Goal: Task Accomplishment & Management: Use online tool/utility

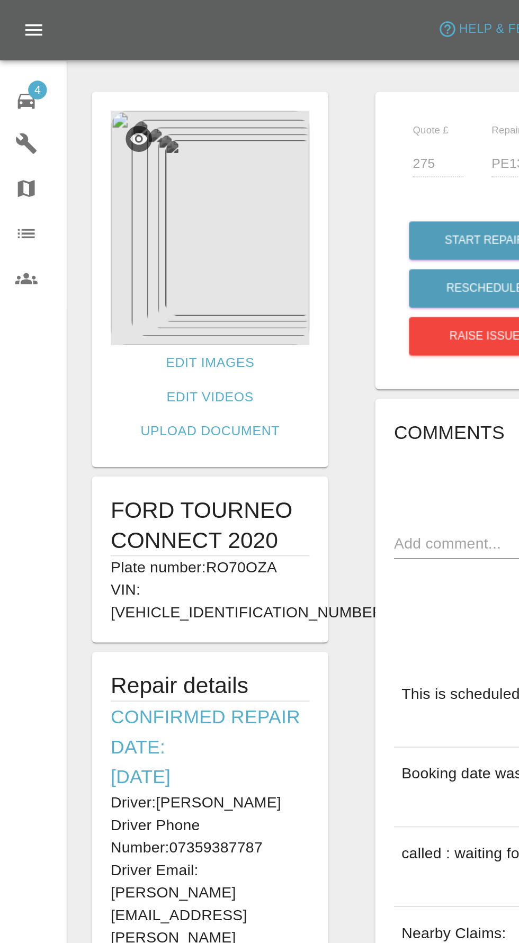
click at [137, 149] on img at bounding box center [118, 128] width 112 height 132
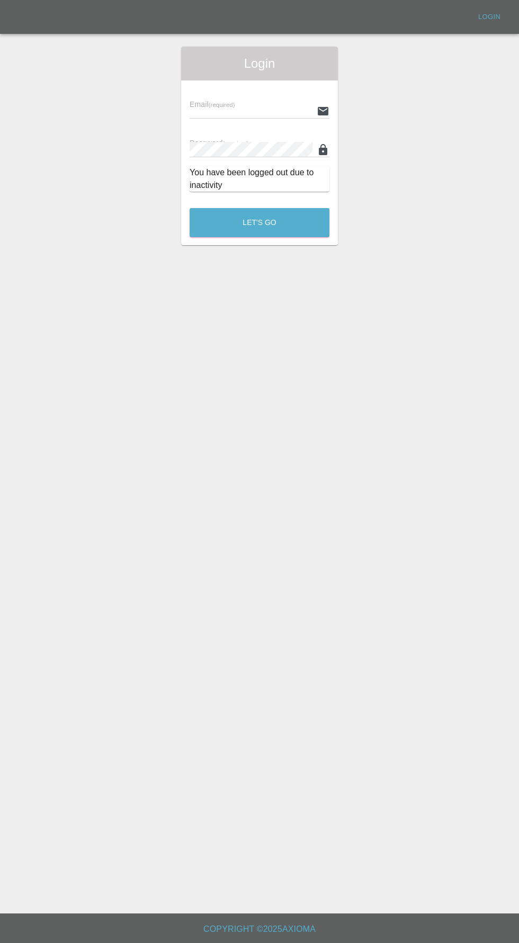
click at [222, 106] on input "text" at bounding box center [251, 110] width 123 height 15
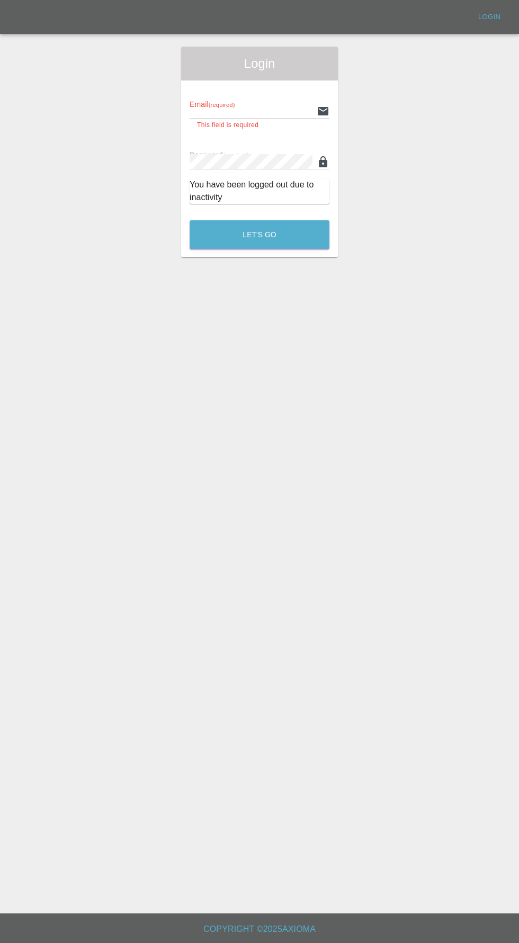
type input "[EMAIL_ADDRESS][DOMAIN_NAME]"
click at [190, 220] on button "Let's Go" at bounding box center [260, 234] width 140 height 29
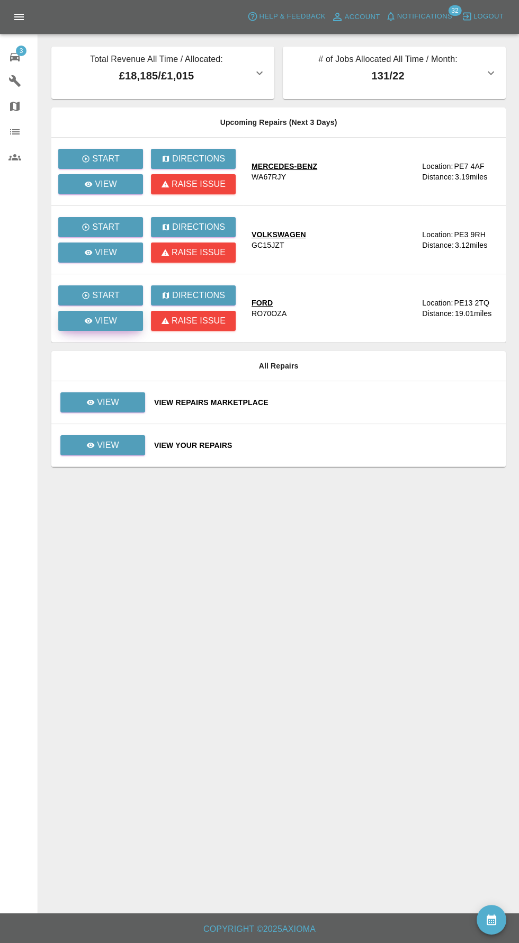
click at [89, 320] on icon at bounding box center [89, 320] width 8 height 5
